Goal: Task Accomplishment & Management: Manage account settings

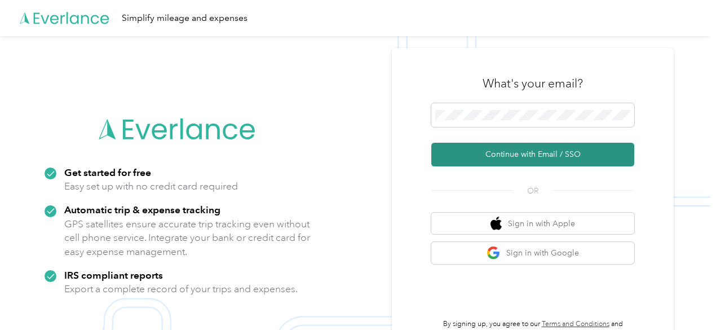
click at [530, 160] on button "Continue with Email / SSO" at bounding box center [532, 155] width 203 height 24
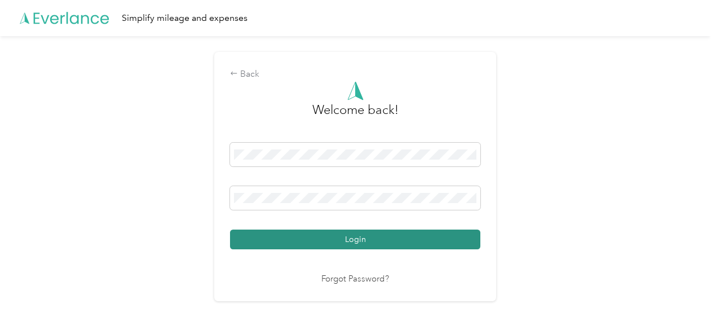
click at [358, 240] on button "Login" at bounding box center [355, 239] width 250 height 20
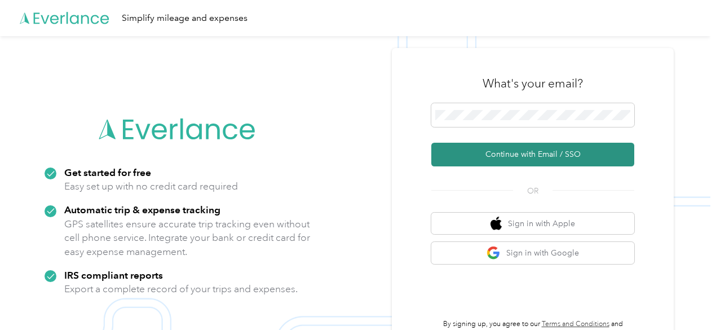
click at [524, 158] on button "Continue with Email / SSO" at bounding box center [532, 155] width 203 height 24
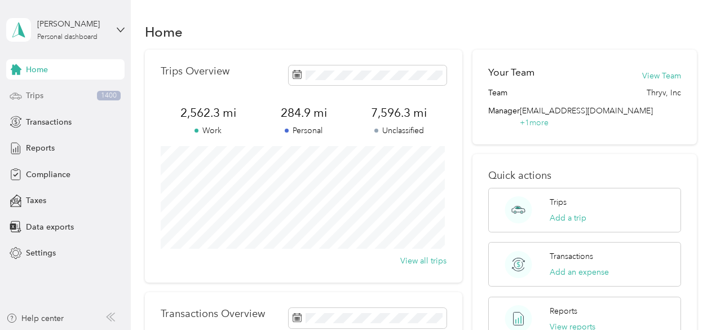
click at [46, 96] on div "Trips 1400" at bounding box center [65, 96] width 118 height 20
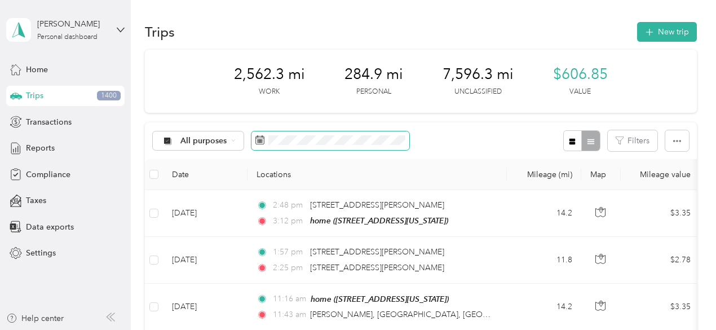
click at [301, 146] on span at bounding box center [330, 140] width 158 height 19
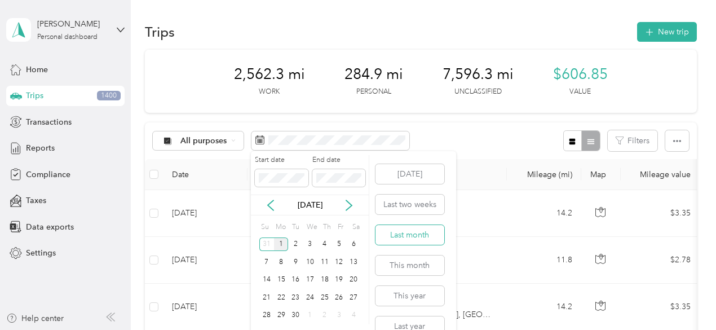
click at [397, 232] on button "Last month" at bounding box center [410, 235] width 69 height 20
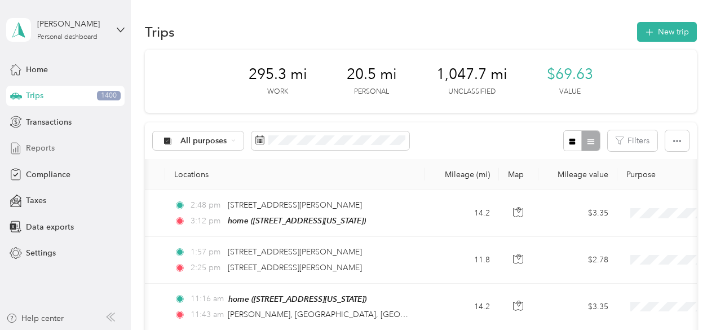
click at [46, 142] on div "Reports" at bounding box center [65, 148] width 118 height 20
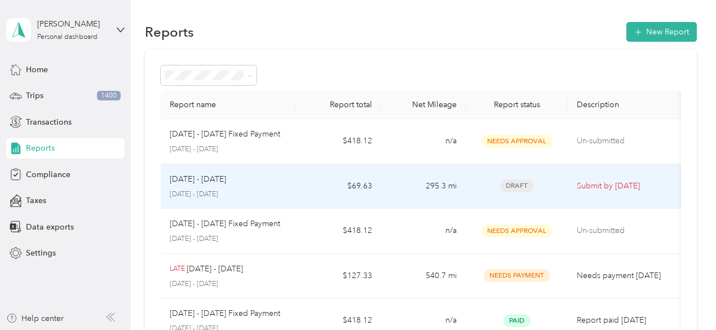
click at [518, 189] on span "Draft" at bounding box center [517, 185] width 34 height 13
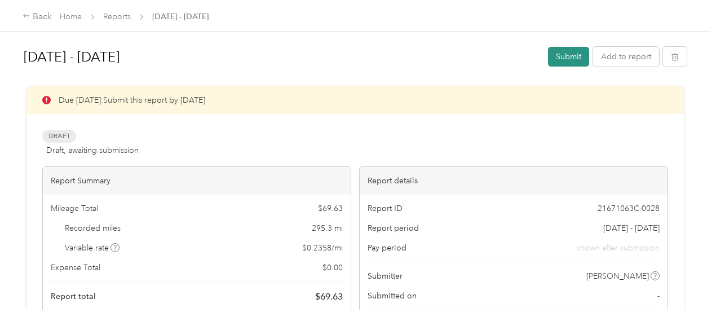
click at [557, 59] on button "Submit" at bounding box center [568, 57] width 41 height 20
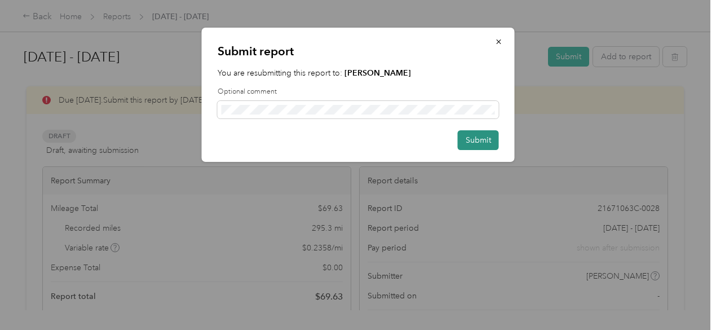
click at [473, 138] on button "Submit" at bounding box center [478, 140] width 41 height 20
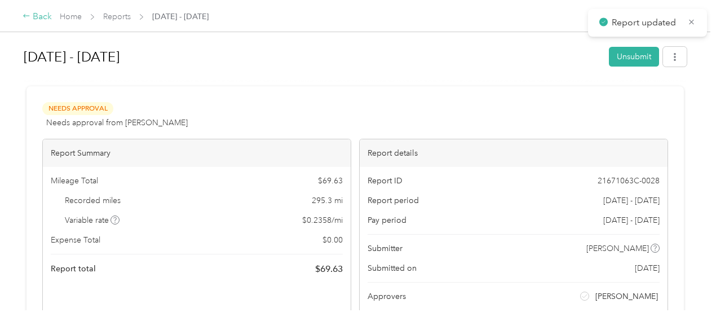
click at [36, 19] on div "Back" at bounding box center [37, 17] width 29 height 14
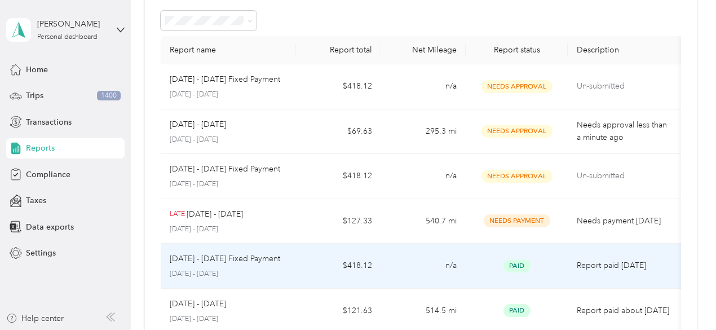
scroll to position [54, 0]
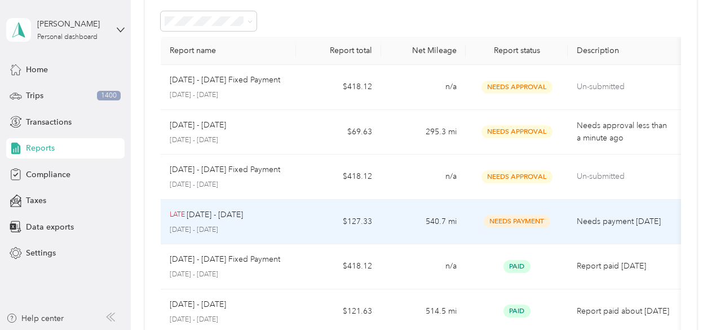
click at [520, 228] on td "Needs Payment" at bounding box center [517, 222] width 102 height 45
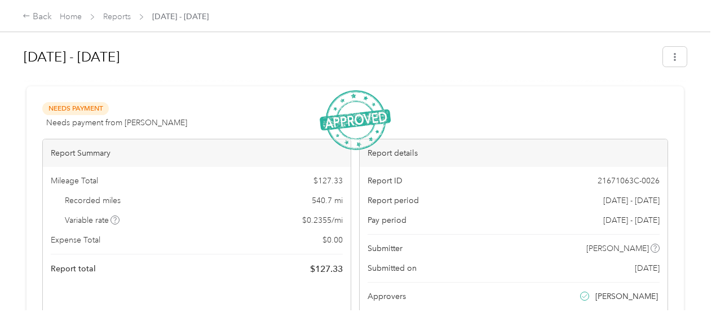
scroll to position [18, 0]
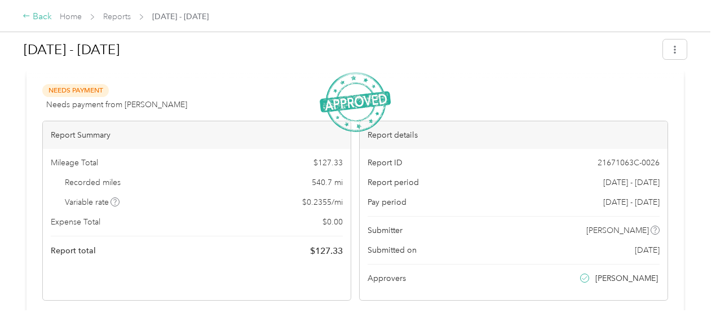
click at [27, 19] on icon at bounding box center [27, 16] width 8 height 8
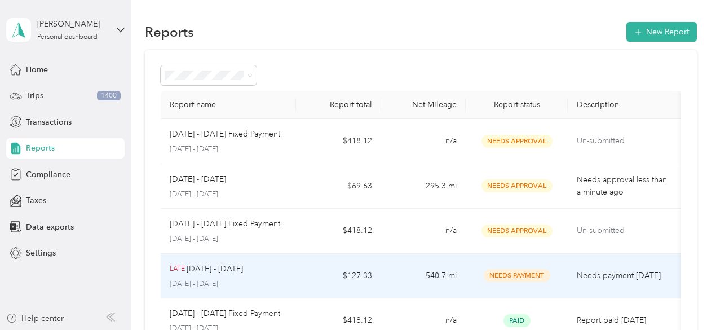
click at [362, 273] on td "$127.33" at bounding box center [338, 276] width 85 height 45
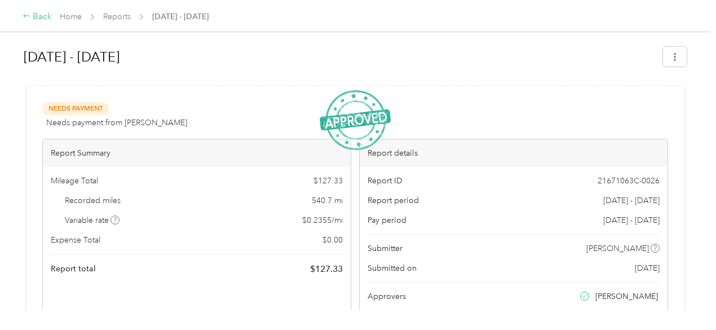
click at [29, 15] on icon at bounding box center [27, 16] width 8 height 8
